Goal: Navigation & Orientation: Find specific page/section

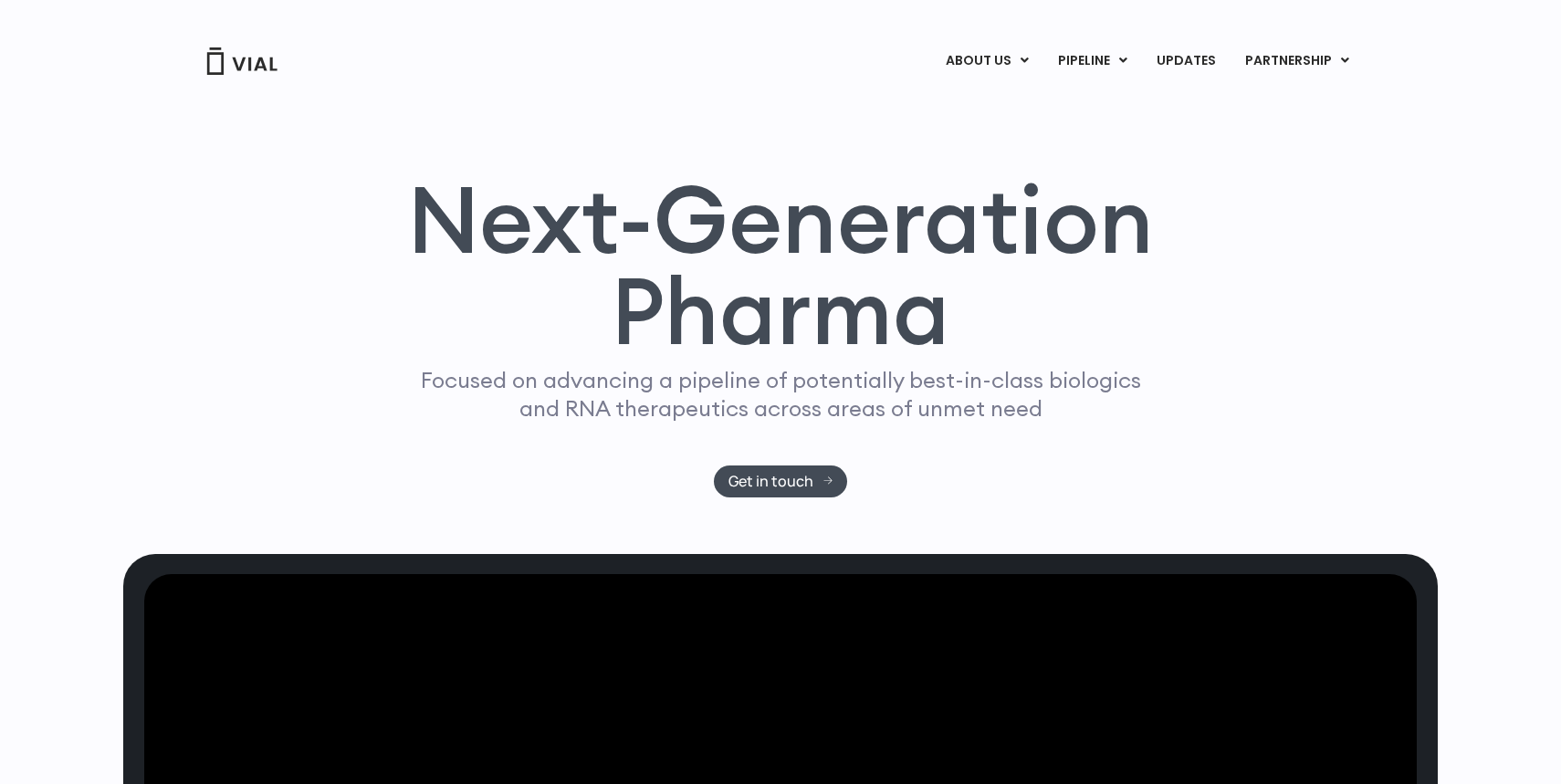
click at [991, 107] on link "ABOUT US" at bounding box center [1017, 106] width 160 height 28
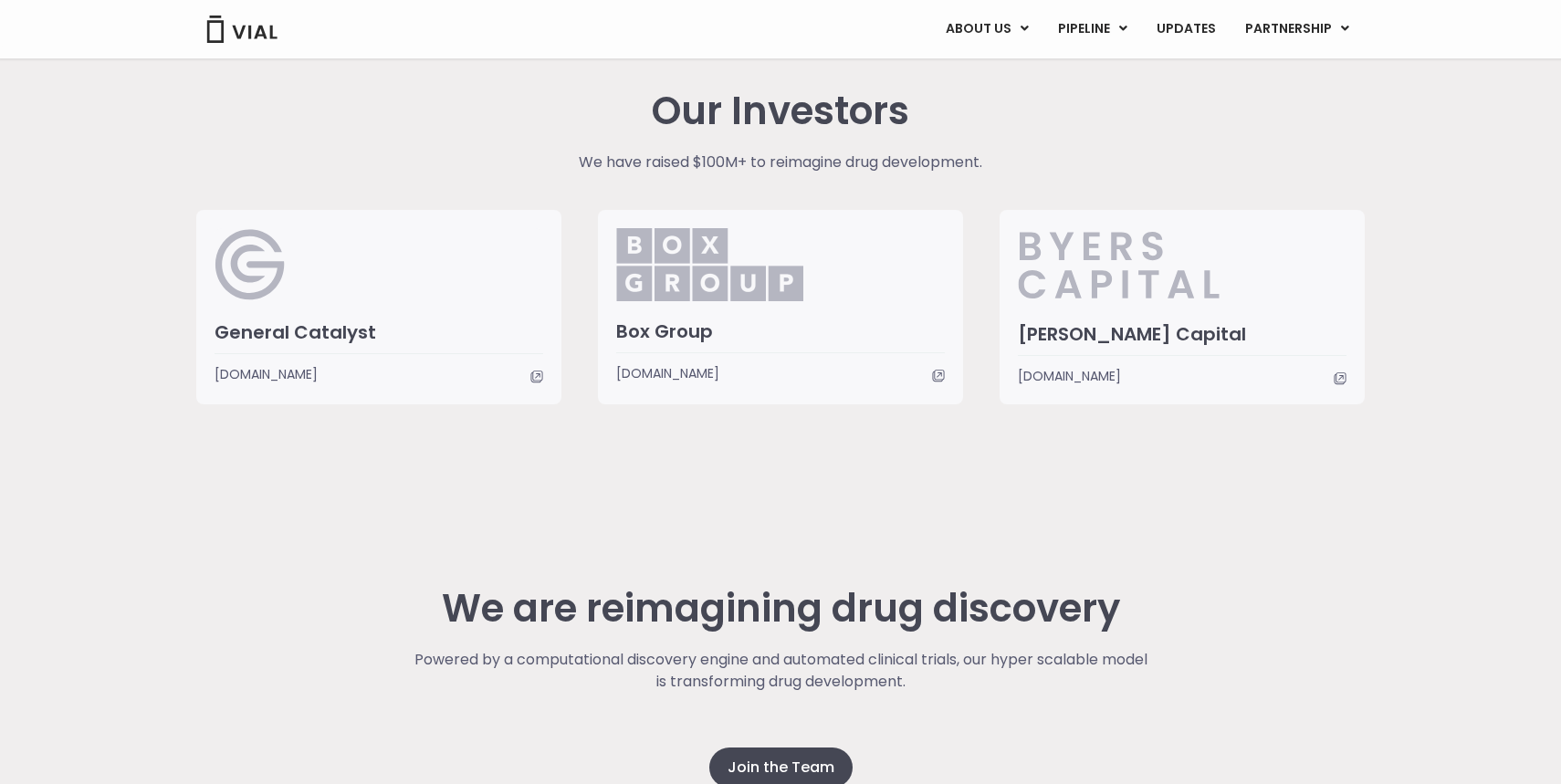
scroll to position [4563, 0]
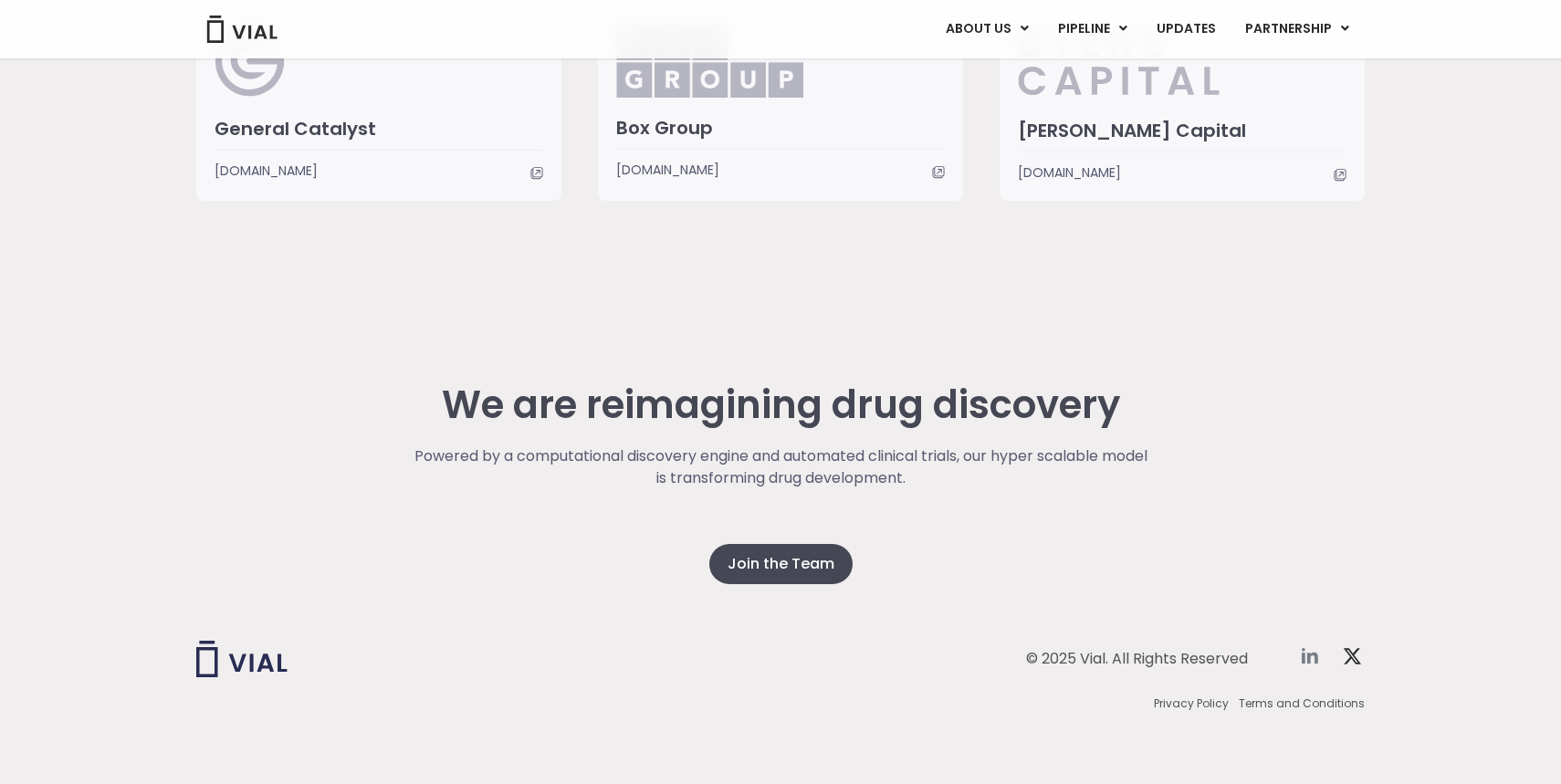
click at [1309, 655] on icon at bounding box center [1309, 655] width 16 height 15
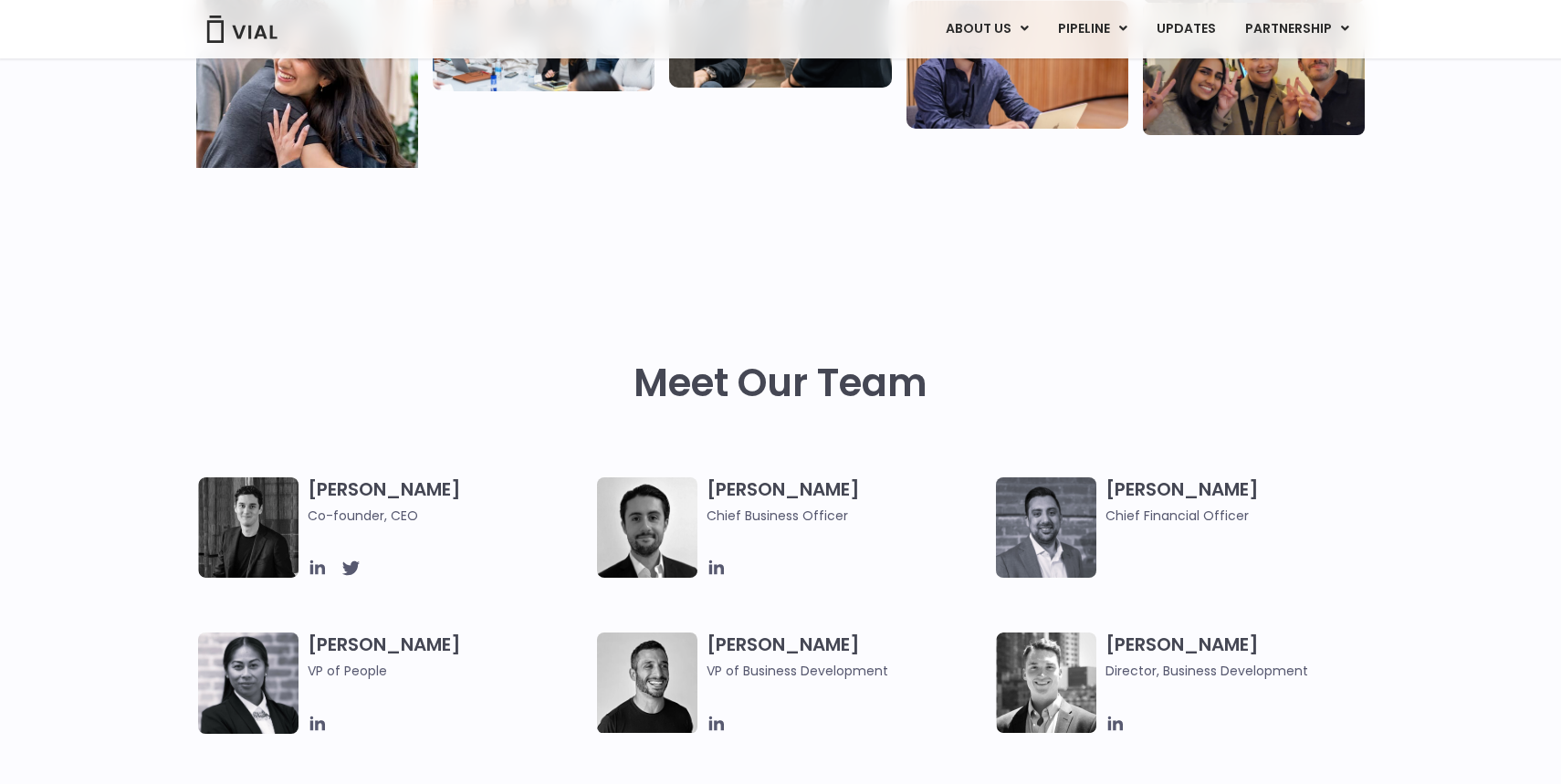
scroll to position [0, 0]
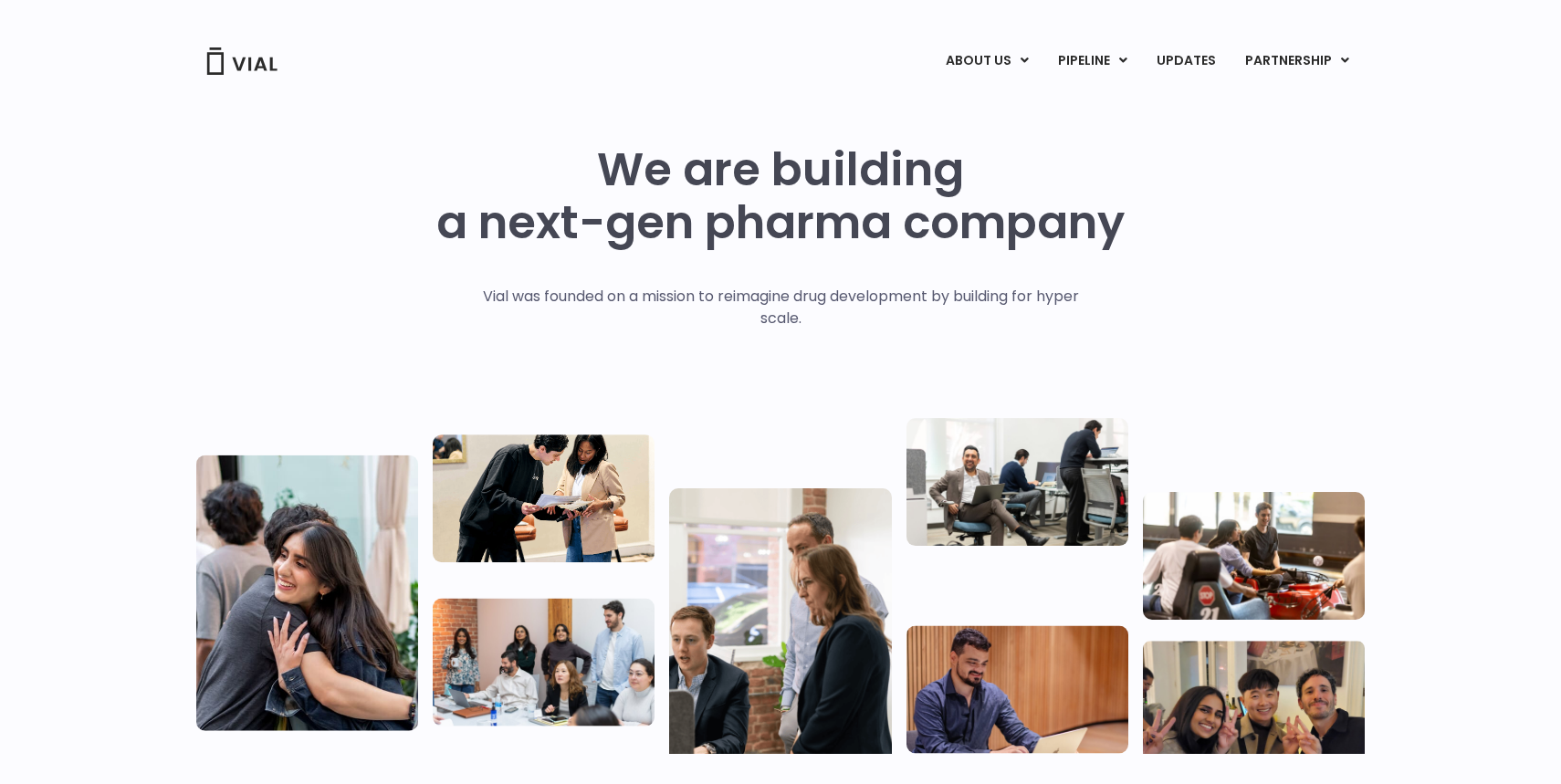
click at [226, 62] on img at bounding box center [242, 61] width 73 height 27
